Goal: Task Accomplishment & Management: Use online tool/utility

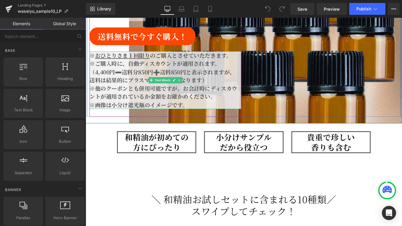
scroll to position [0, 948]
click at [143, 99] on p "※他のクーポンとも併用可能ですが、 お会計時にディスカウントが適用されているか金額をお確かめください。" at bounding box center [176, 102] width 172 height 19
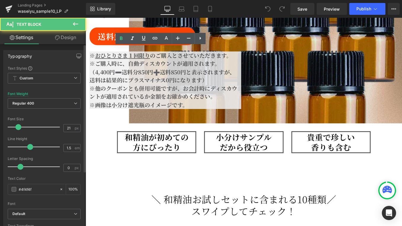
scroll to position [0, 0]
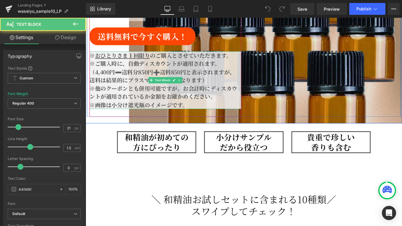
click at [205, 112] on p "※画像は小分け遮光瓶のイメージです。" at bounding box center [176, 116] width 172 height 9
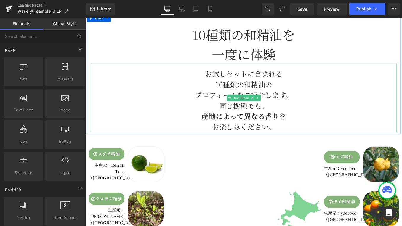
click at [269, 131] on p "同じ樹種でも、 産地によって異なる香り を お楽しみください。" at bounding box center [265, 129] width 347 height 36
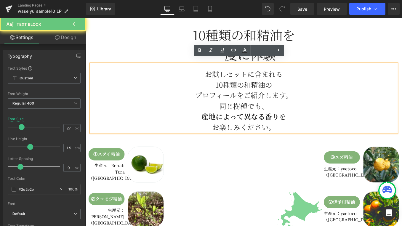
click at [302, 137] on p "同じ樹種でも、 産地によって異なる香り を お楽しみください。" at bounding box center [265, 130] width 347 height 36
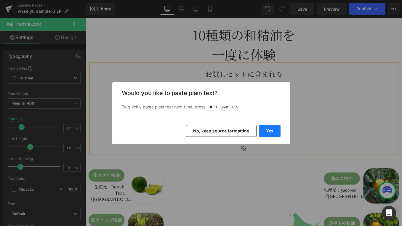
click at [276, 129] on button "Yes" at bounding box center [270, 131] width 22 height 12
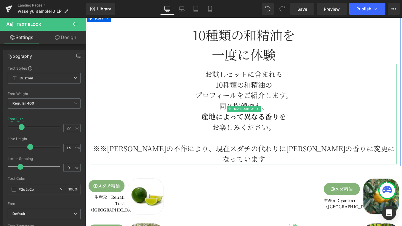
click at [222, 163] on p "※※[PERSON_NAME]の不作により、現在スダチの代わりに[PERSON_NAME]の香りに変更になっています" at bounding box center [265, 172] width 347 height 24
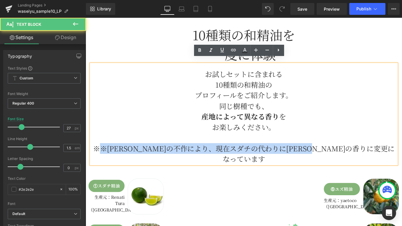
drag, startPoint x: 119, startPoint y: 160, endPoint x: 417, endPoint y: 162, distance: 298.6
click at [402, 162] on p "※※[PERSON_NAME]の不作により、現在スダチの代わりに[PERSON_NAME]の香りに変更になっています" at bounding box center [265, 172] width 347 height 24
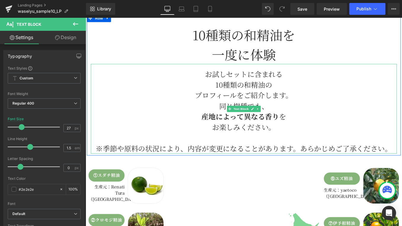
click at [101, 162] on p "※季節や原料の状況により、内容が変更になることがあります。あらかじめご了承ください。" at bounding box center [265, 166] width 347 height 12
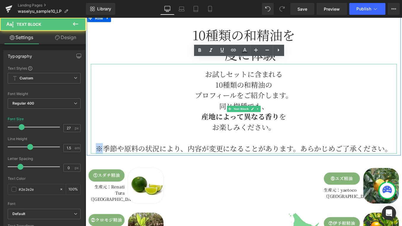
click at [101, 162] on p "※季節や原料の状況により、内容が変更になることがあります。あらかじめご了承ください。" at bounding box center [265, 166] width 347 height 12
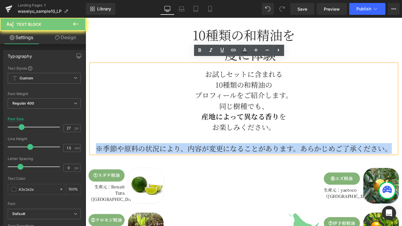
click at [101, 162] on p "※季節や原料の状況により、内容が変更になることがあります。あらかじめご了承ください。" at bounding box center [265, 166] width 347 height 12
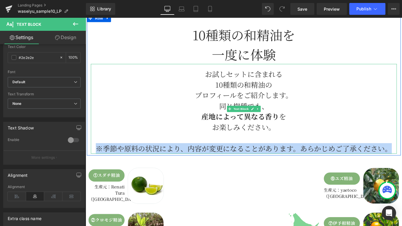
click at [100, 162] on p "※季節や原料の状況により、内容が変更になることがあります。あらかじめご了承ください。" at bounding box center [265, 166] width 347 height 12
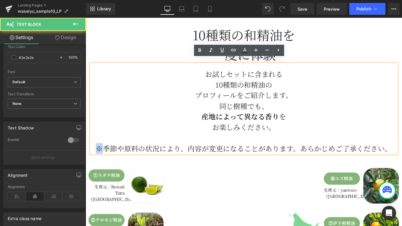
click at [100, 162] on p "※季節や原料の状況により、内容が変更になることがあります。あらかじめご了承ください。" at bounding box center [265, 166] width 347 height 12
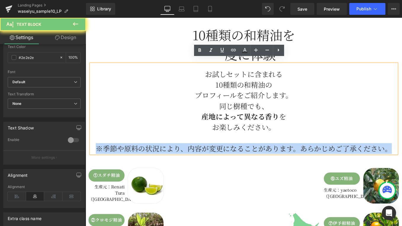
click at [100, 162] on p "※季節や原料の状況により、内容が変更になることがあります。あらかじめご了承ください。" at bounding box center [265, 166] width 347 height 12
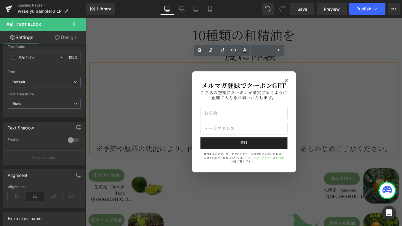
click at [313, 90] on icon "Close modal" at bounding box center [314, 89] width 4 height 4
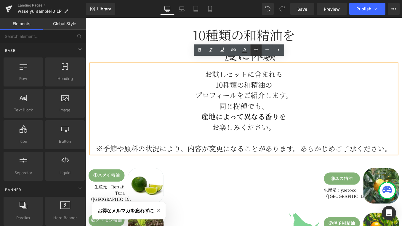
click at [259, 49] on icon at bounding box center [256, 49] width 7 height 7
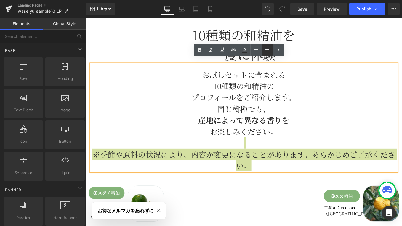
click at [264, 49] on icon at bounding box center [267, 49] width 7 height 7
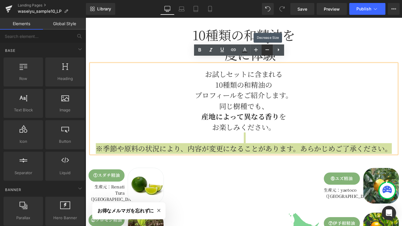
click at [264, 49] on icon at bounding box center [267, 49] width 7 height 7
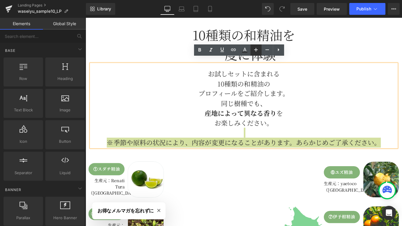
click at [253, 50] on icon at bounding box center [256, 49] width 7 height 7
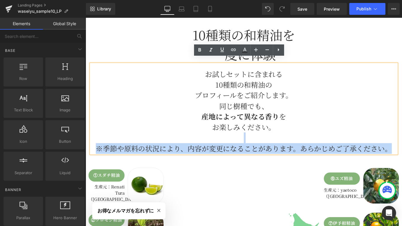
drag, startPoint x: 237, startPoint y: 160, endPoint x: 215, endPoint y: 165, distance: 22.7
click at [235, 161] on p "※季節や原料の状況により、内容が変更になることがあります。あらかじめご了承ください。" at bounding box center [265, 166] width 347 height 12
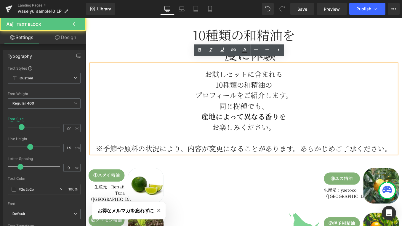
click at [101, 160] on p "※季節や原料の状況により、内容が変更になることがあります。あらかじめご了承ください。" at bounding box center [265, 166] width 347 height 12
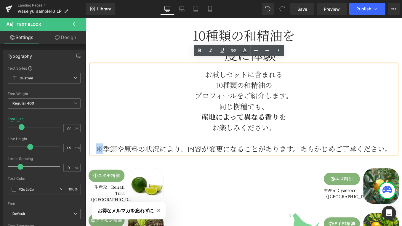
click at [101, 160] on p "※季節や原料の状況により、内容が変更になることがあります。あらかじめご了承ください。" at bounding box center [265, 166] width 347 height 12
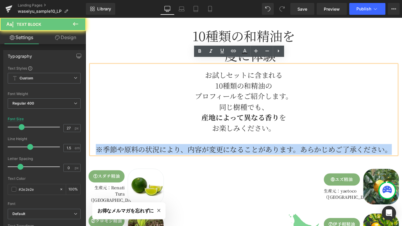
click at [101, 161] on p "※季節や原料の状況により、内容が変更になることがあります。あらかじめご了承ください。" at bounding box center [265, 167] width 347 height 12
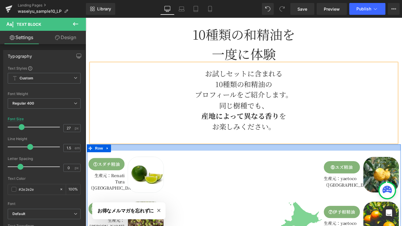
click at [263, 161] on div at bounding box center [265, 164] width 356 height 7
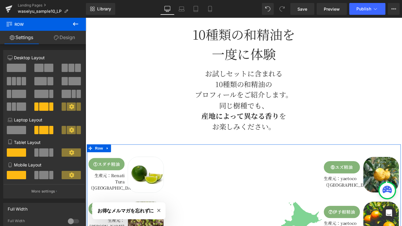
click at [23, 39] on link "Settings" at bounding box center [21, 37] width 43 height 13
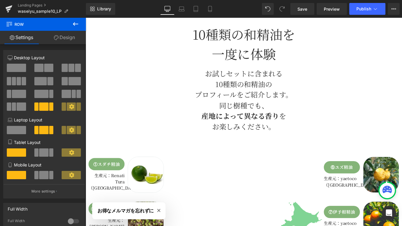
click at [74, 21] on icon at bounding box center [75, 23] width 7 height 7
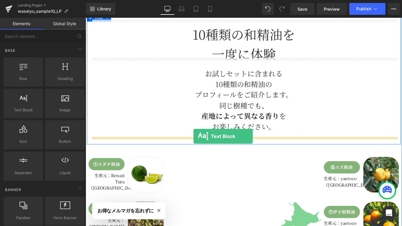
drag, startPoint x: 107, startPoint y: 124, endPoint x: 208, endPoint y: 152, distance: 104.3
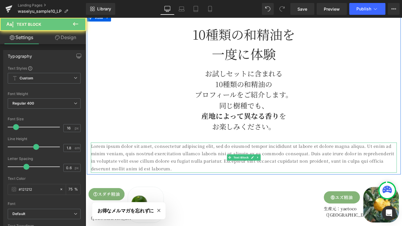
click at [140, 164] on p "Lorem ipsum dolor sit amet, consectetur adipiscing elit, sed do eiusmod tempor …" at bounding box center [265, 176] width 347 height 34
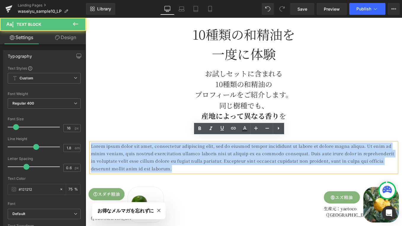
click at [140, 164] on p "Lorem ipsum dolor sit amet, consectetur adipiscing elit, sed do eiusmod tempor …" at bounding box center [265, 176] width 347 height 34
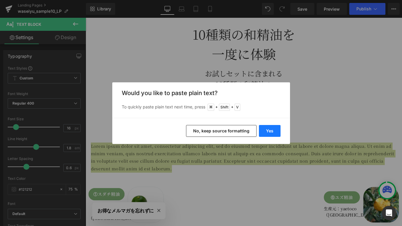
click at [266, 132] on button "Yes" at bounding box center [270, 131] width 22 height 12
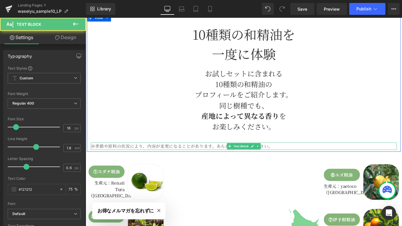
click at [231, 159] on p "※季節や原料の状況により、内容が変更になることがあります。あらかじめご了承ください。" at bounding box center [265, 163] width 347 height 9
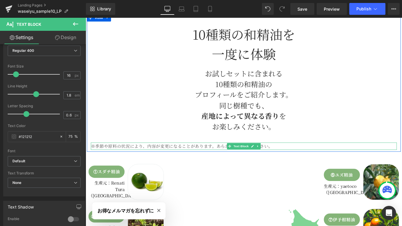
click at [111, 159] on p "※季節や原料の状況により、内容が変更になることがあります。あらかじめご了承ください。" at bounding box center [265, 163] width 347 height 9
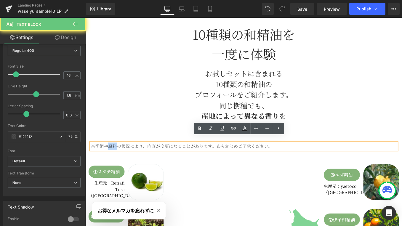
click at [111, 159] on p "※季節や原料の状況により、内容が変更になることがあります。あらかじめご了承ください。" at bounding box center [265, 163] width 347 height 9
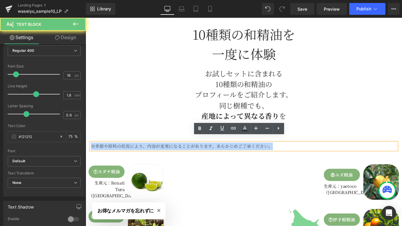
click at [111, 159] on p "※季節や原料の状況により、内容が変更になることがあります。あらかじめご了承ください。" at bounding box center [265, 163] width 347 height 9
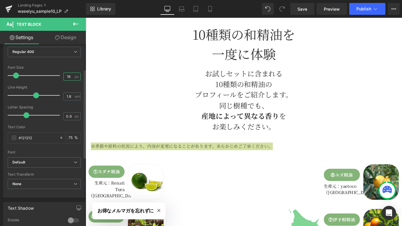
click at [69, 76] on input "16" at bounding box center [69, 76] width 10 height 7
type input "1"
type input "18"
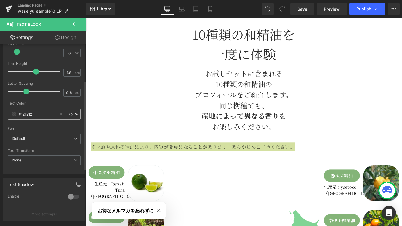
click at [15, 114] on span at bounding box center [14, 114] width 5 height 5
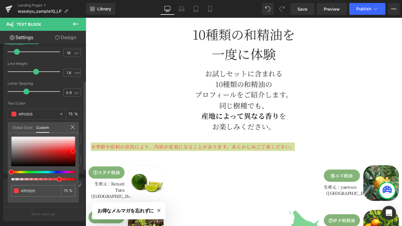
click at [73, 151] on div at bounding box center [43, 152] width 64 height 30
drag, startPoint x: 143, startPoint y: 198, endPoint x: 86, endPoint y: 202, distance: 57.6
click at [73, 126] on icon at bounding box center [73, 127] width 4 height 4
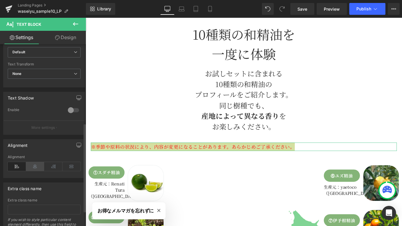
click at [35, 166] on icon at bounding box center [35, 166] width 18 height 9
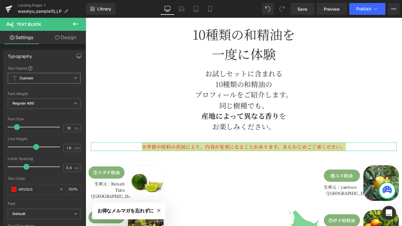
click at [64, 79] on span "Custom Setup Global Style" at bounding box center [44, 78] width 73 height 11
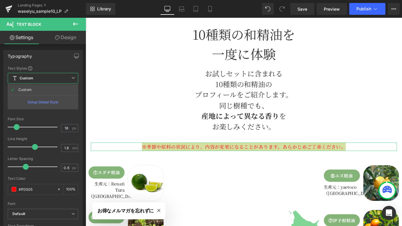
click at [64, 79] on span "Custom Setup Global Style" at bounding box center [43, 78] width 71 height 11
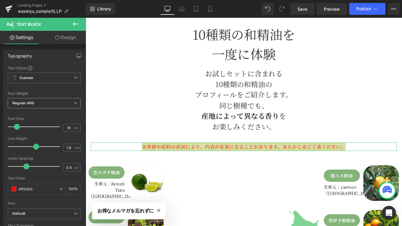
click at [48, 105] on span "Regular 400" at bounding box center [44, 103] width 73 height 10
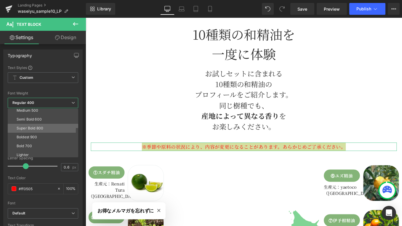
click at [20, 125] on li "Super Bold 800" at bounding box center [44, 128] width 73 height 9
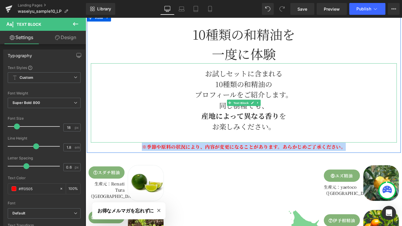
click at [125, 135] on p "同じ樹種でも、 産地によって異なる香り を お楽しみください。" at bounding box center [265, 129] width 347 height 36
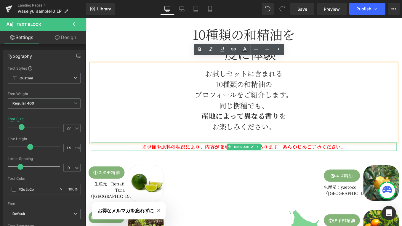
click at [402, 159] on p "※季節や原料の状況により、内容が変更になることがあります。あらかじめご了承ください。" at bounding box center [265, 163] width 347 height 9
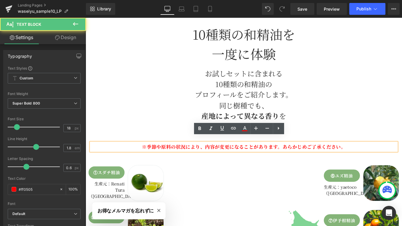
click at [377, 160] on p "※季節や原料の状況により、内容が変更になることがあります。あらかじめご了承ください。" at bounding box center [265, 163] width 347 height 9
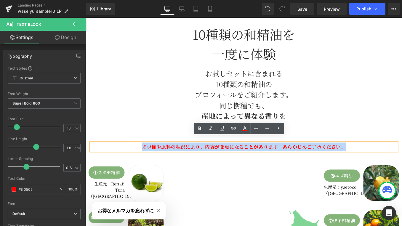
drag, startPoint x: 379, startPoint y: 158, endPoint x: 140, endPoint y: 157, distance: 239.3
click at [140, 159] on p "※季節や原料の状況により、内容が変更になることがあります。あらかじめご了承ください。" at bounding box center [265, 163] width 347 height 9
copy p "※季節や原料の状況により、内容が変更になることがあります。あらかじめご了承ください。"
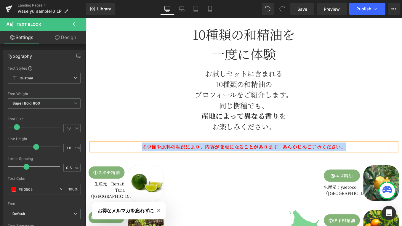
click at [151, 138] on p "同じ樹種でも、 産地によって異なる香り を お楽しみください。" at bounding box center [265, 129] width 347 height 36
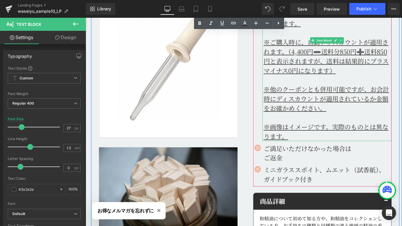
click at [331, 136] on p "※画像はイメージです。実際のものとは異なります。" at bounding box center [360, 146] width 145 height 21
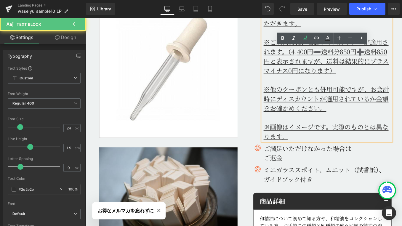
click at [325, 136] on p "※画像はイメージです。実際のものとは異なります。" at bounding box center [360, 146] width 145 height 21
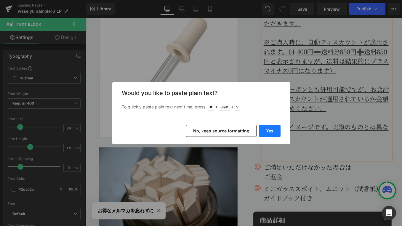
click at [272, 131] on button "Yes" at bounding box center [270, 131] width 22 height 12
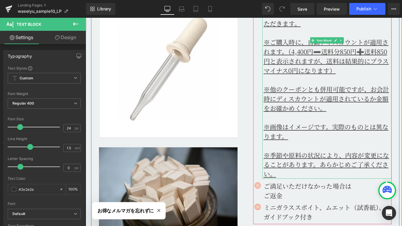
click at [319, 176] on p "※季節や原料の状況により、内容が変更になることがあります。あらかじめご了承ください。" at bounding box center [360, 184] width 145 height 32
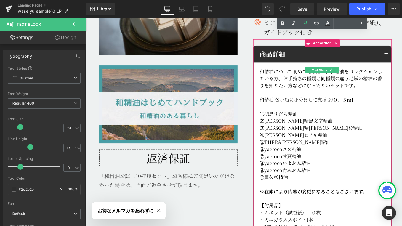
click at [345, 210] on strong "※在庫により内容が変更になることもございます。" at bounding box center [344, 214] width 122 height 8
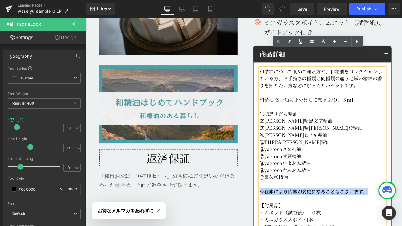
drag, startPoint x: 405, startPoint y: 197, endPoint x: 283, endPoint y: 197, distance: 122.7
click at [283, 210] on p "※在庫により内容が変更になることもございます。" at bounding box center [354, 214] width 142 height 8
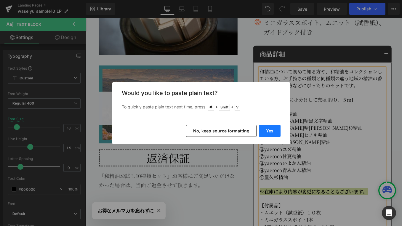
click at [266, 129] on button "Yes" at bounding box center [270, 131] width 22 height 12
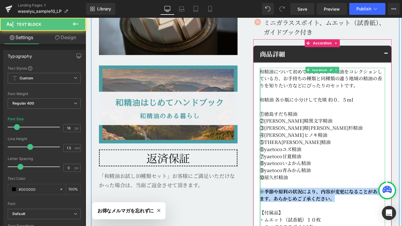
drag, startPoint x: 369, startPoint y: 204, endPoint x: 284, endPoint y: 194, distance: 85.6
click at [284, 194] on div "和精油について初めて知る方や、和精油をコレクションしている方、お手持ちの種類と同種類の違う地域の精油の香りを知りたい方などにぴったりのセットです。 和精油 各…" at bounding box center [354, 170] width 142 height 192
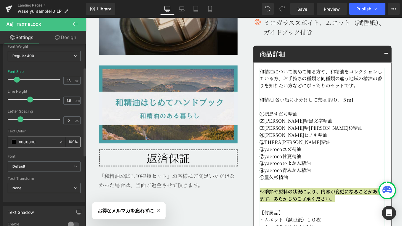
click at [12, 140] on span at bounding box center [14, 142] width 5 height 5
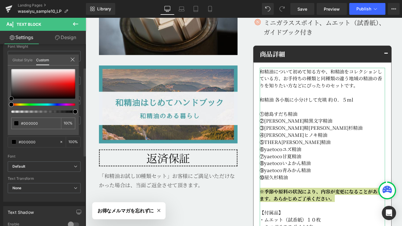
click at [73, 84] on div at bounding box center [43, 84] width 64 height 30
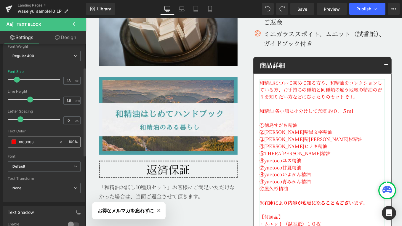
click at [31, 144] on input "#000000" at bounding box center [38, 142] width 38 height 7
click at [15, 143] on span at bounding box center [14, 142] width 5 height 5
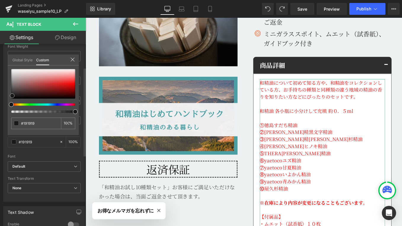
click at [12, 96] on div at bounding box center [43, 84] width 64 height 30
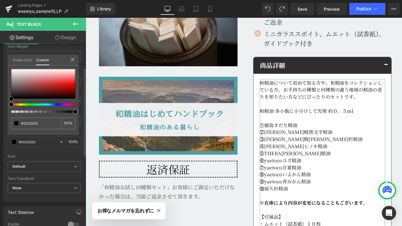
drag, startPoint x: 12, startPoint y: 96, endPoint x: 8, endPoint y: 104, distance: 9.4
click at [8, 104] on div "#f60303 100 %" at bounding box center [43, 102] width 71 height 66
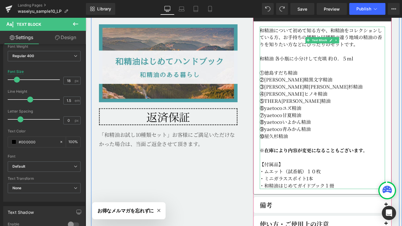
click at [350, 164] on strong "※在庫により内容が変更になることもございます。" at bounding box center [344, 168] width 122 height 8
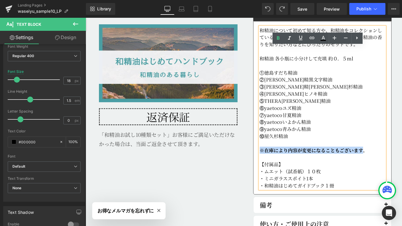
drag, startPoint x: 402, startPoint y: 148, endPoint x: 284, endPoint y: 150, distance: 118.0
click at [284, 164] on strong "※在庫により内容が変更になることもございます。" at bounding box center [344, 168] width 122 height 8
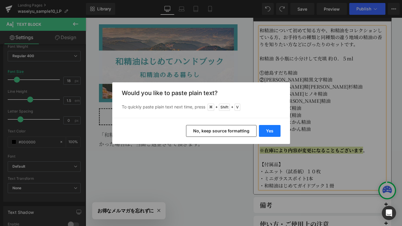
click at [272, 130] on button "Yes" at bounding box center [270, 131] width 22 height 12
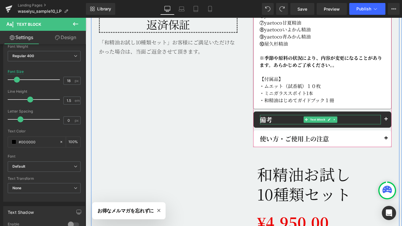
click at [338, 128] on div "備考 Text Block" at bounding box center [351, 133] width 137 height 11
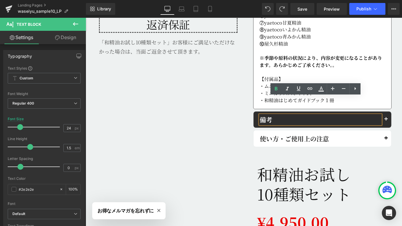
drag, startPoint x: 430, startPoint y: 112, endPoint x: 427, endPoint y: 116, distance: 4.4
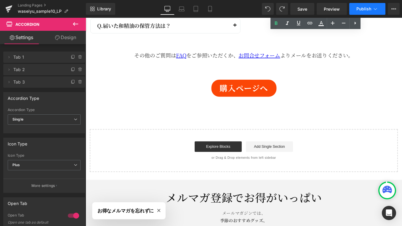
click at [371, 9] on span "Publish" at bounding box center [364, 9] width 15 height 5
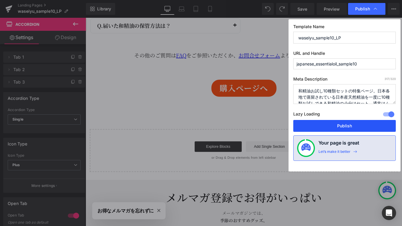
click at [347, 127] on button "Publish" at bounding box center [345, 126] width 103 height 12
